Goal: Task Accomplishment & Management: Use online tool/utility

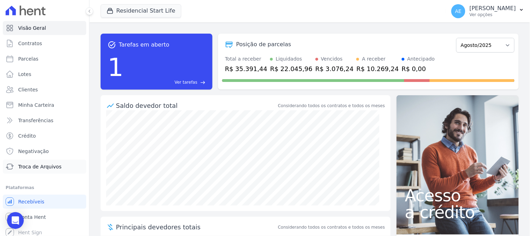
click at [48, 167] on span "Troca de Arquivos" at bounding box center [39, 166] width 43 height 7
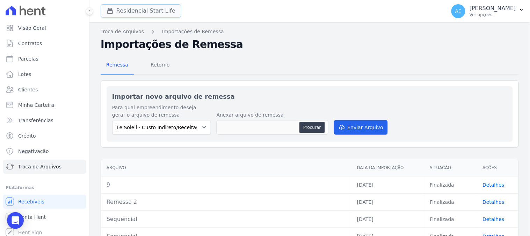
click at [161, 6] on button "Residencial Start Life" at bounding box center [141, 10] width 81 height 13
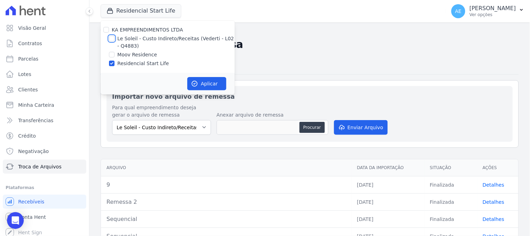
click at [110, 38] on input "Le Soleil - Custo Indireto/Receitas (Vederti - L02 - Q4883)" at bounding box center [112, 39] width 6 height 6
checkbox input "true"
click at [113, 63] on input "Residencial Start Life" at bounding box center [112, 63] width 6 height 6
checkbox input "false"
click at [198, 83] on icon "button" at bounding box center [194, 83] width 7 height 7
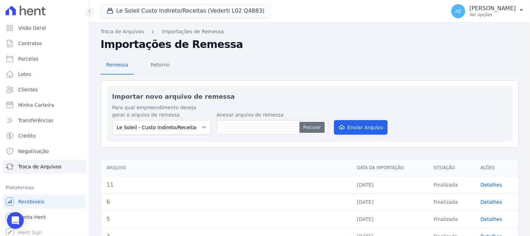
click at [311, 127] on button "Procurar" at bounding box center [312, 127] width 25 height 11
type input "Sequencial"
click at [360, 130] on button "Enviar Arquivo" at bounding box center [361, 127] width 54 height 15
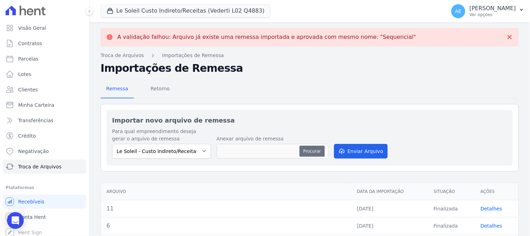
click at [306, 154] on button "Procurar" at bounding box center [312, 150] width 25 height 11
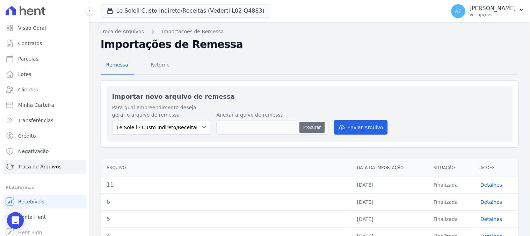
type input "11"
click at [366, 128] on button "Enviar Arquivo" at bounding box center [361, 127] width 54 height 15
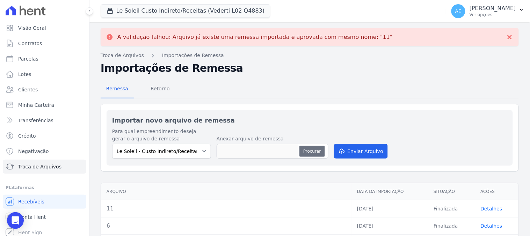
click at [308, 152] on button "Procurar" at bounding box center [312, 150] width 25 height 11
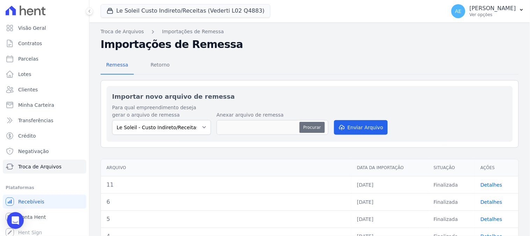
type input "15"
click at [352, 128] on button "Enviar Arquivo" at bounding box center [361, 127] width 54 height 15
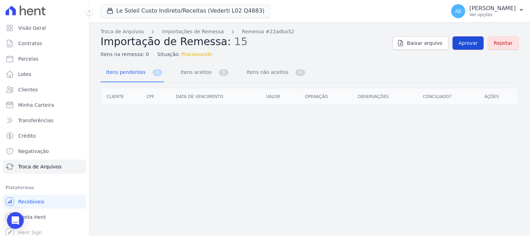
click at [474, 40] on span "Aprovar" at bounding box center [468, 43] width 19 height 7
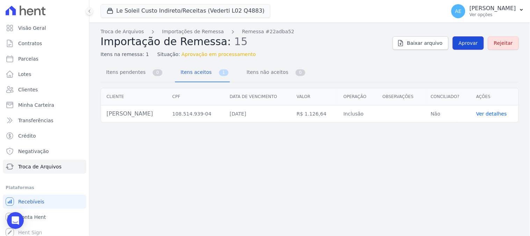
click at [472, 44] on span "Aprovar" at bounding box center [468, 43] width 19 height 7
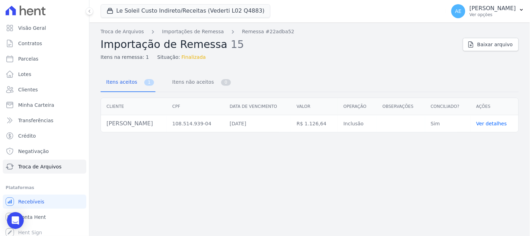
click at [492, 123] on link "Ver detalhes" at bounding box center [491, 124] width 31 height 6
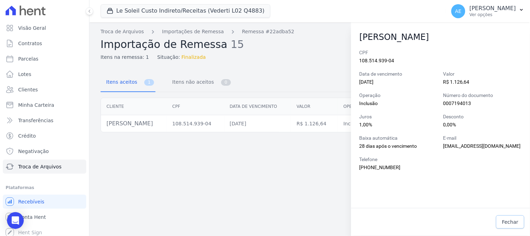
click at [508, 221] on span "Fechar" at bounding box center [510, 221] width 16 height 7
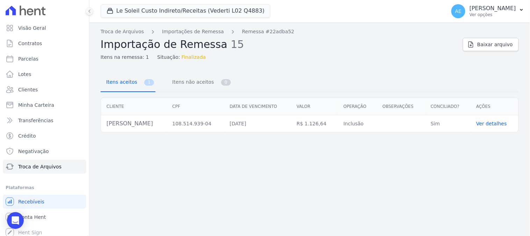
click at [124, 84] on span "Itens aceitos" at bounding box center [120, 82] width 37 height 14
click at [498, 122] on link "Ver detalhes" at bounding box center [491, 124] width 31 height 6
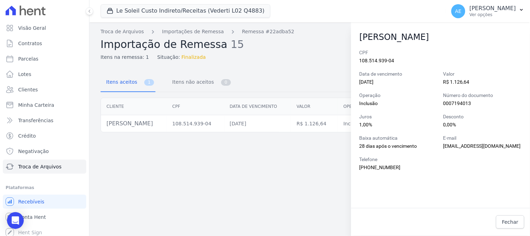
click at [297, 163] on div "Troca de Arquivos Importações de Remessa Remessa #22adba52 Importação de Remess…" at bounding box center [309, 128] width 441 height 213
click at [44, 58] on link "Parcelas" at bounding box center [45, 59] width 84 height 14
select select
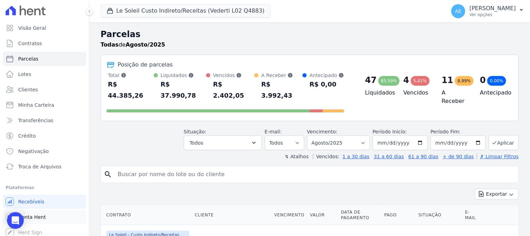
click at [25, 216] on span "Conta Hent" at bounding box center [32, 216] width 28 height 7
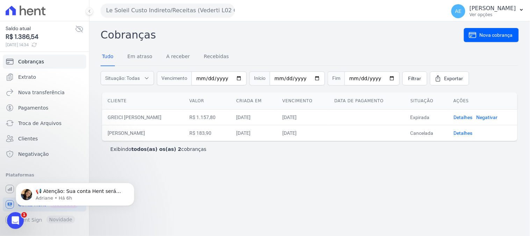
click at [81, 168] on div "📢 Atenção: Sua conta Hent será migrada para a Conta Arke! Estamos trazendo para…" at bounding box center [75, 161] width 129 height 87
click at [16, 218] on icon "Abertura do Messenger da Intercom" at bounding box center [15, 220] width 12 height 12
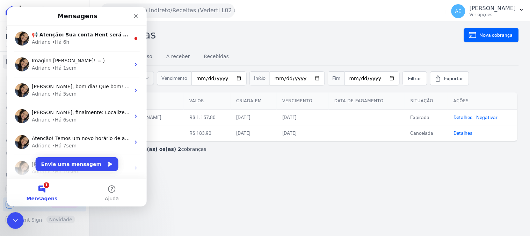
click at [35, 196] on span "Mensagens" at bounding box center [41, 197] width 31 height 5
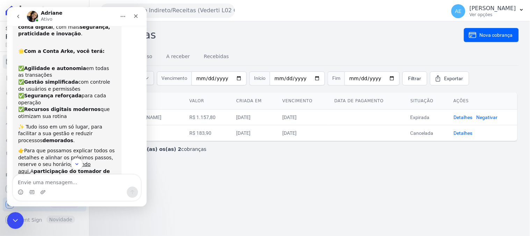
scroll to position [106, 0]
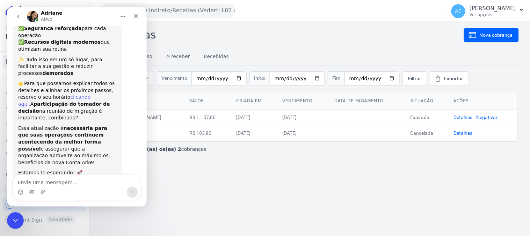
click at [87, 94] on link "clicando aqui." at bounding box center [54, 100] width 72 height 13
click at [134, 15] on icon "Fechar" at bounding box center [136, 16] width 6 height 6
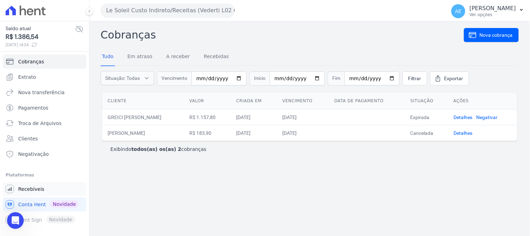
click at [38, 188] on span "Recebíveis" at bounding box center [31, 188] width 26 height 7
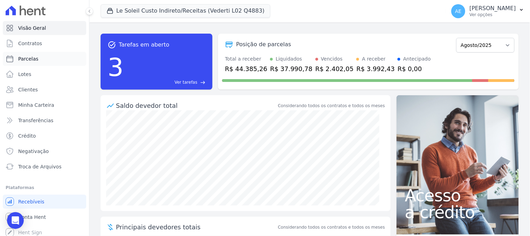
click at [30, 57] on span "Parcelas" at bounding box center [28, 58] width 20 height 7
select select
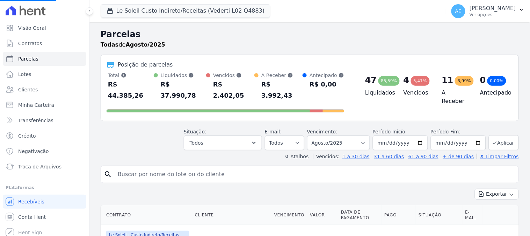
select select
click at [173, 167] on input "search" at bounding box center [315, 174] width 402 height 14
type input "[PERSON_NAME]"
select select
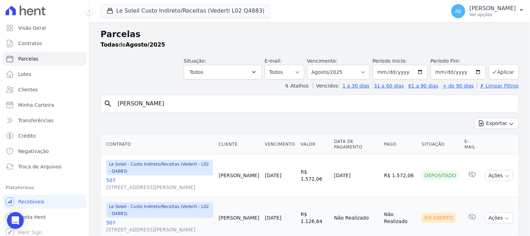
scroll to position [24, 0]
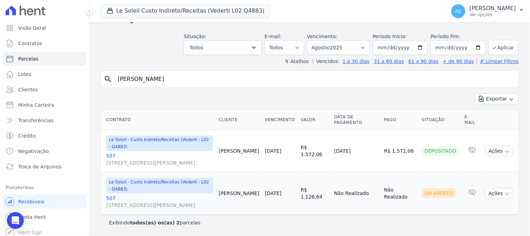
click at [109, 197] on link "507 [STREET_ADDRESS][PERSON_NAME], Autódromo" at bounding box center [159, 201] width 107 height 14
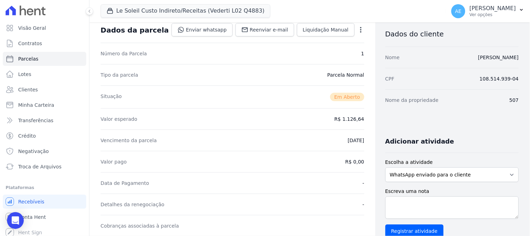
scroll to position [155, 0]
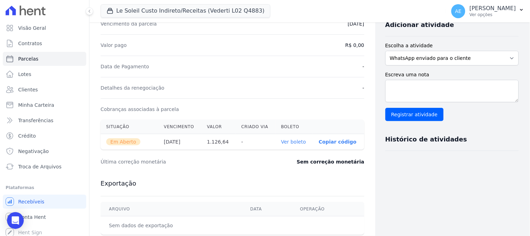
click at [284, 143] on link "Ver boleto" at bounding box center [293, 142] width 25 height 6
